Goal: Transaction & Acquisition: Purchase product/service

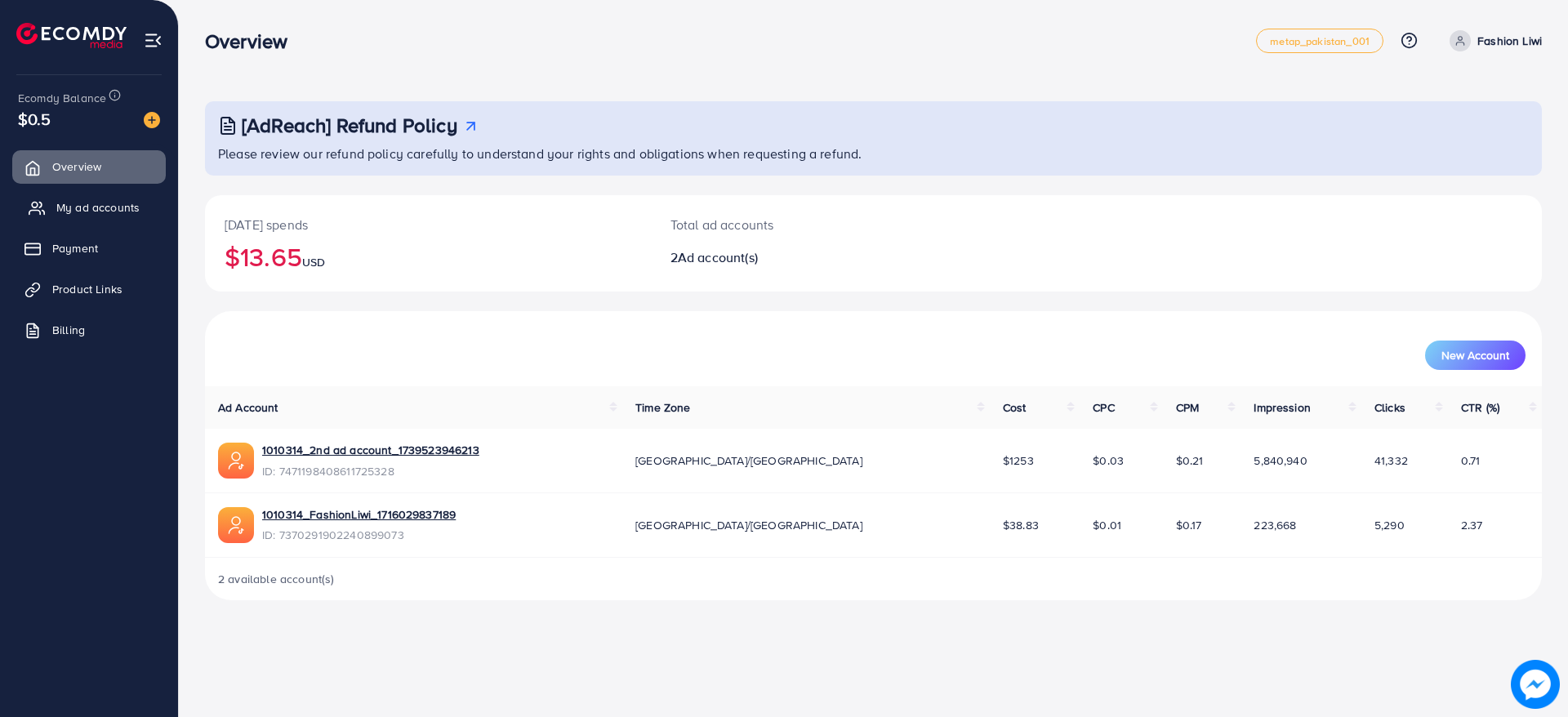
click at [55, 210] on link "My ad accounts" at bounding box center [89, 206] width 154 height 32
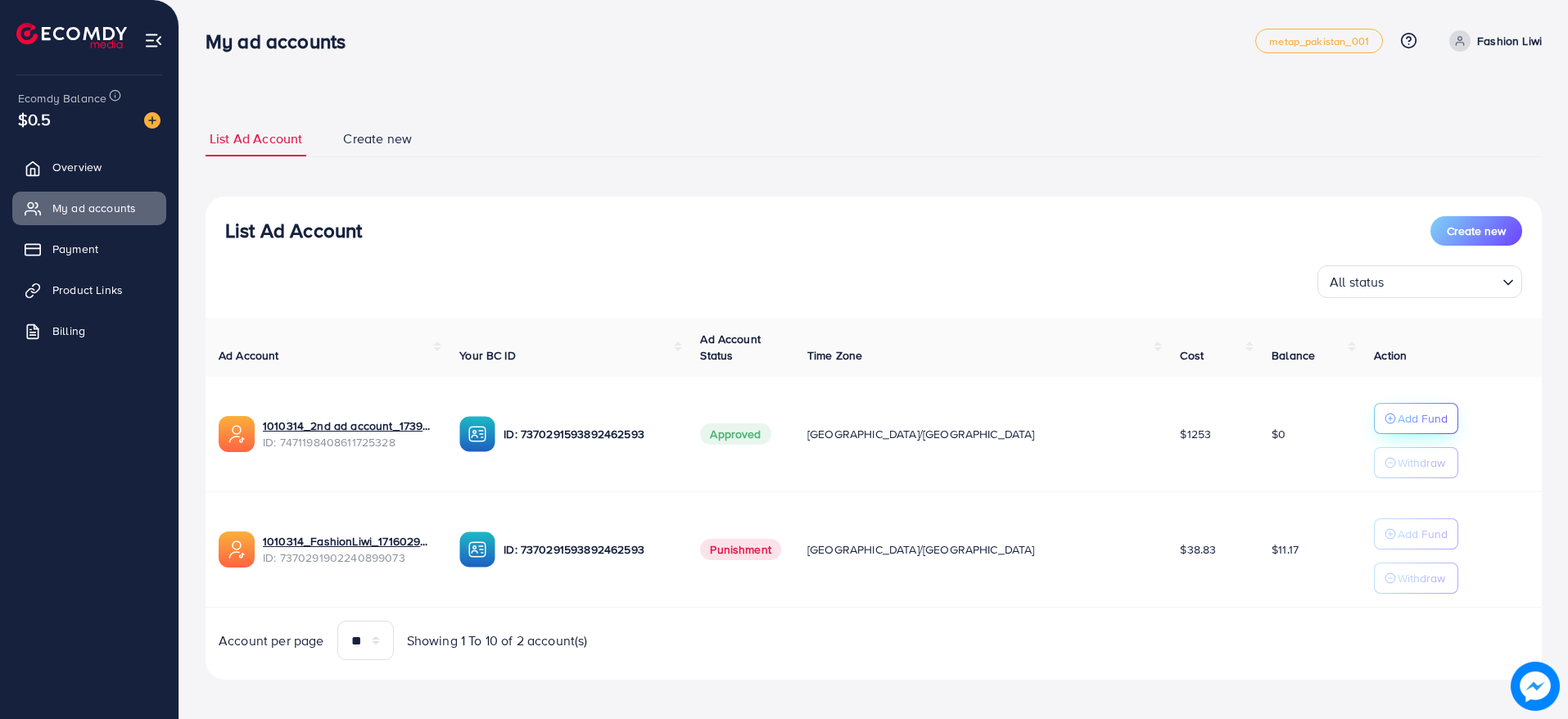
click at [1374, 420] on button "Add Fund" at bounding box center [1416, 419] width 84 height 31
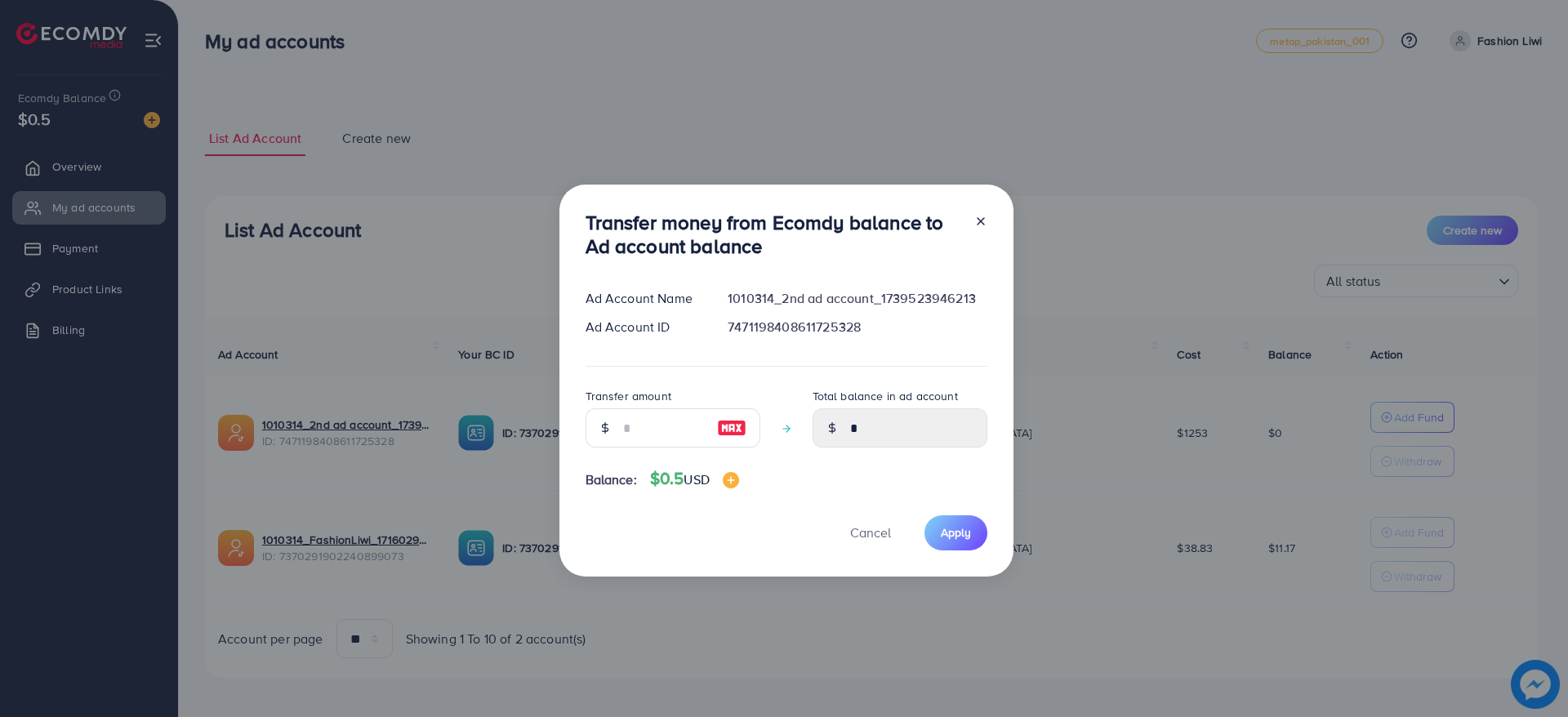
click at [348, 378] on div "Transfer money from Ecomdy balance to Ad account balance Ad Account Name 101031…" at bounding box center [784, 358] width 1568 height 717
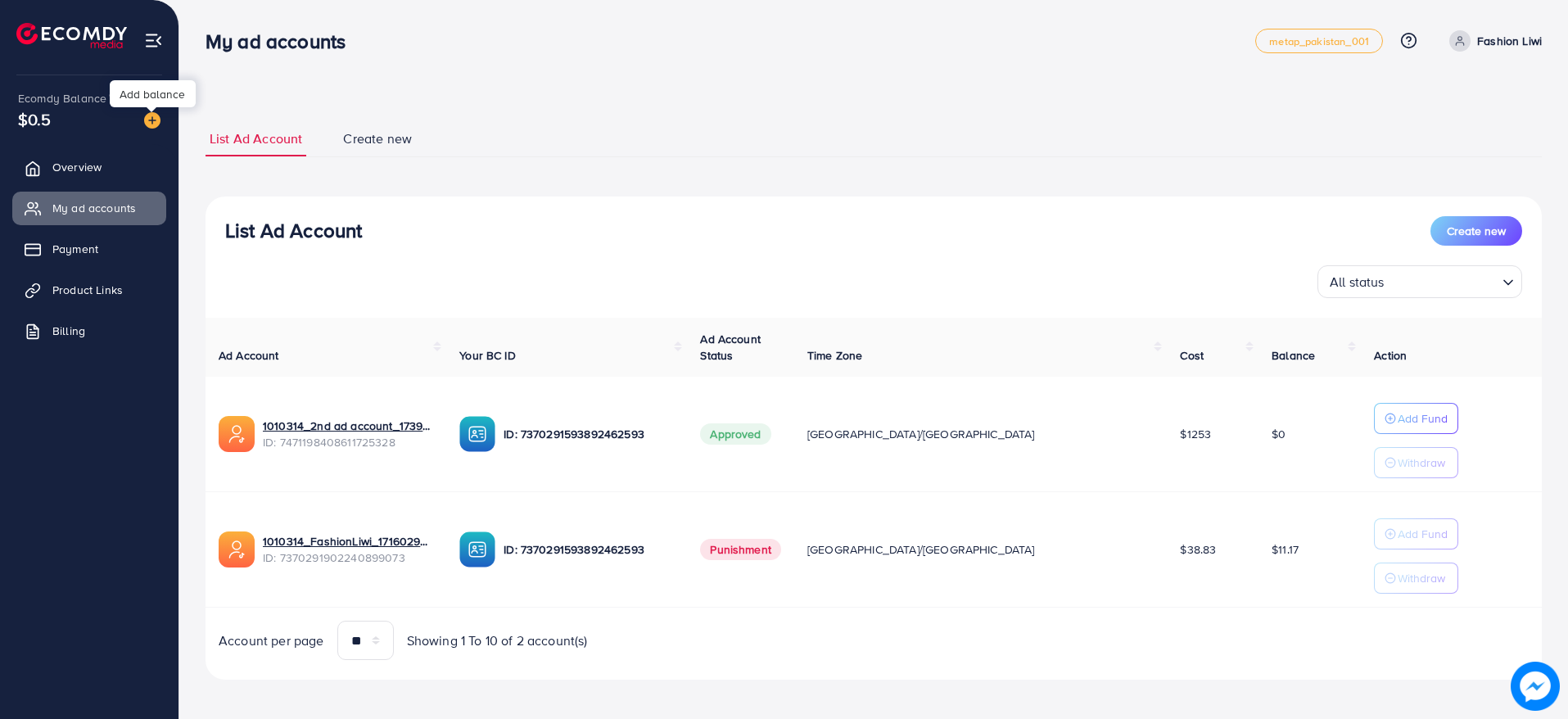
click at [149, 127] on img at bounding box center [152, 120] width 17 height 17
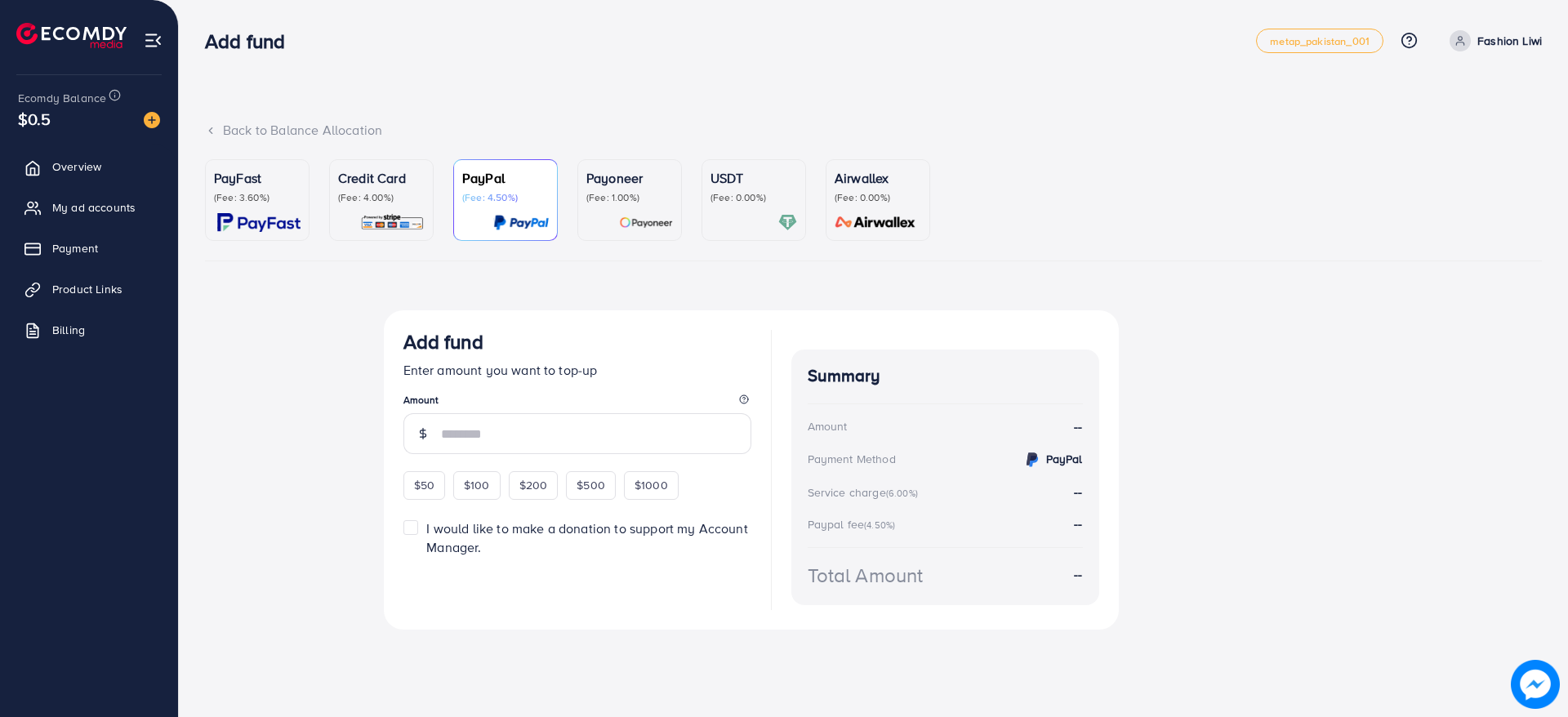
click at [274, 213] on img at bounding box center [258, 222] width 83 height 19
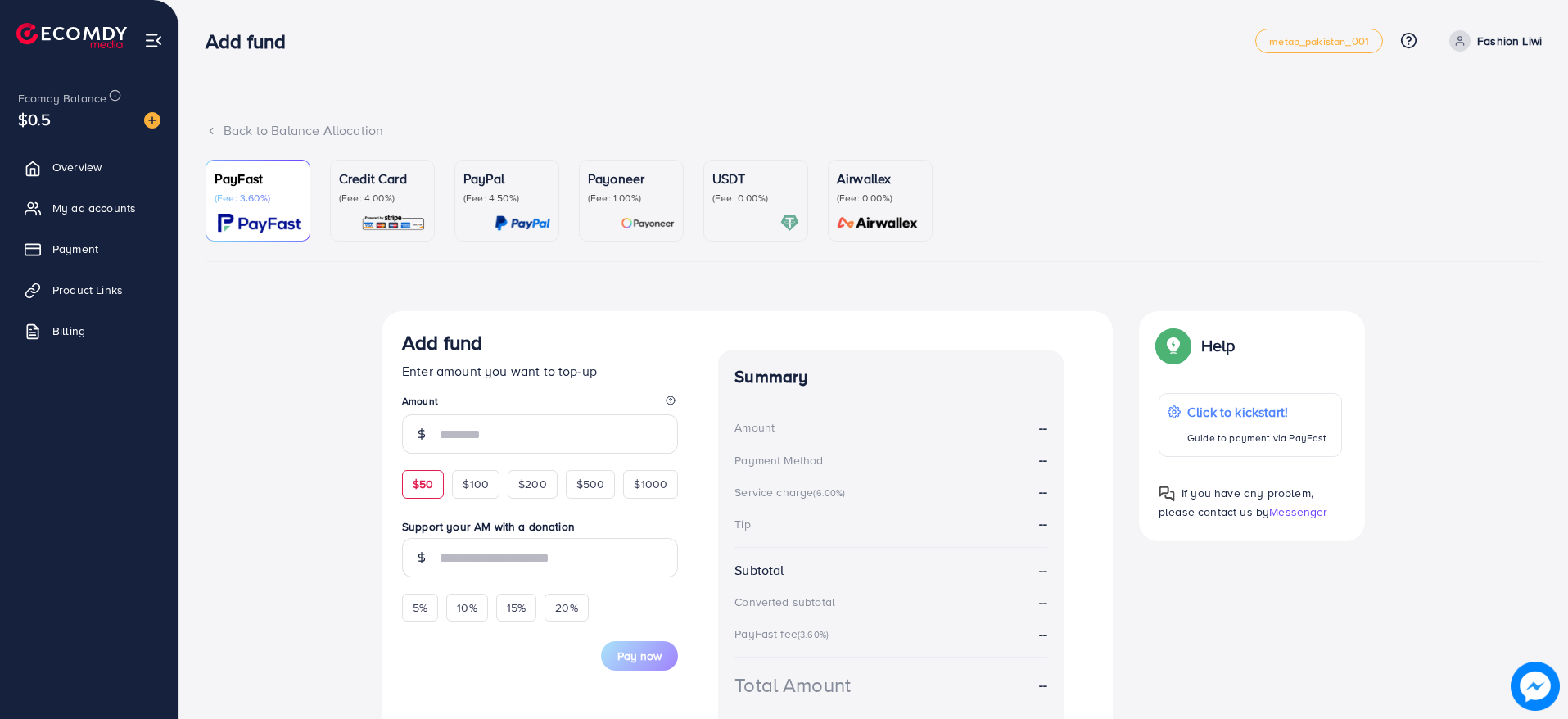
click at [419, 486] on span "$50" at bounding box center [423, 484] width 21 height 17
type input "**"
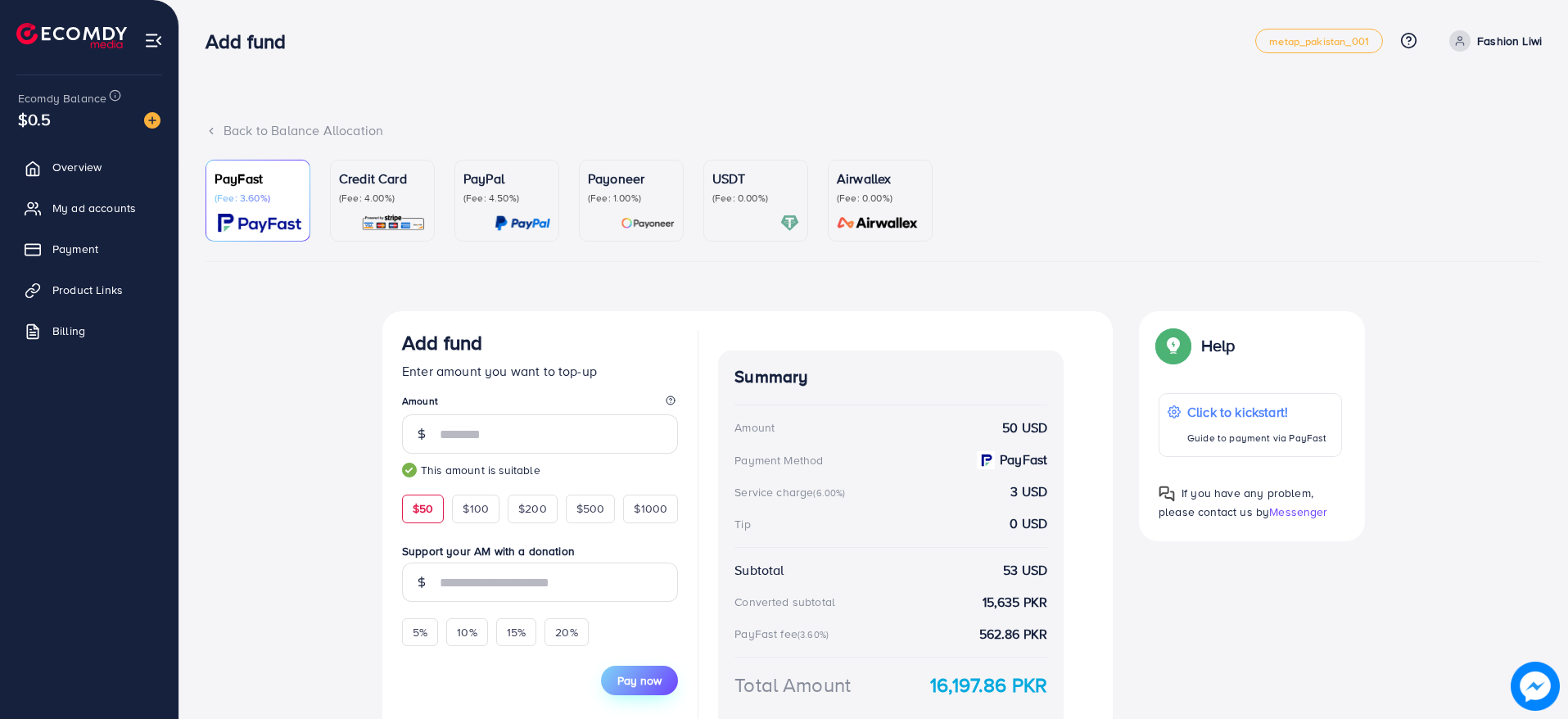
click at [656, 684] on span "Pay now" at bounding box center [639, 680] width 44 height 17
